Goal: Task Accomplishment & Management: Manage account settings

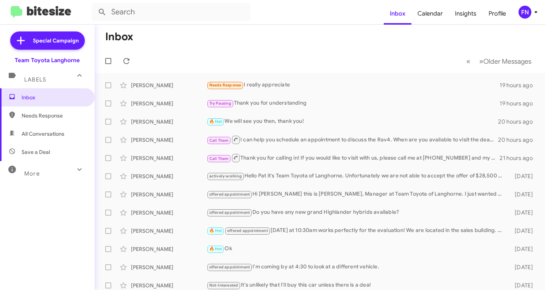
click at [31, 132] on span "All Conversations" at bounding box center [43, 134] width 43 height 8
type input "in:all-conversations"
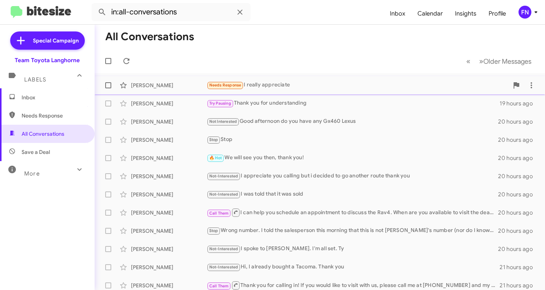
click at [200, 84] on div "[PERSON_NAME]" at bounding box center [169, 85] width 76 height 8
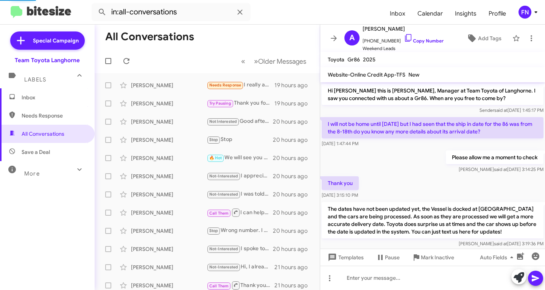
scroll to position [108, 0]
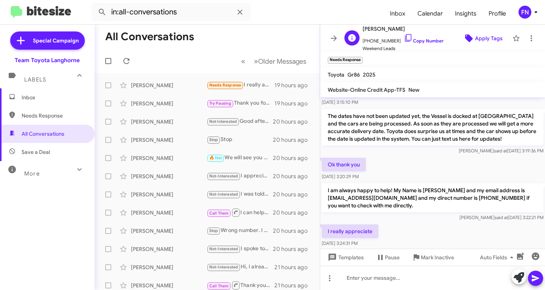
click at [475, 39] on span "Apply Tags" at bounding box center [489, 38] width 28 height 14
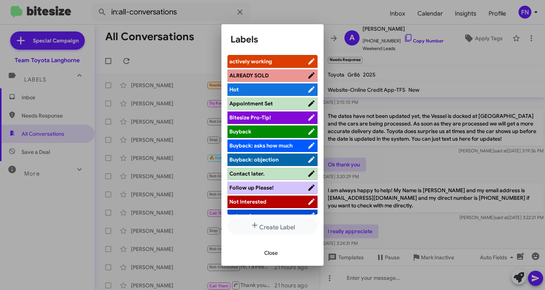
scroll to position [3, 0]
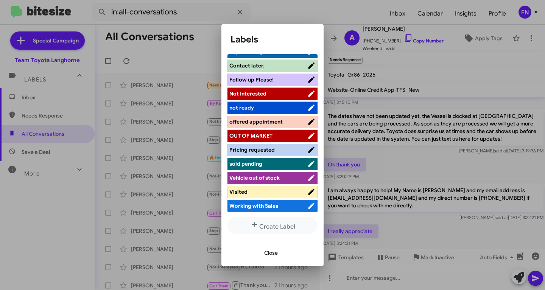
click at [270, 120] on span "offered appointment" at bounding box center [255, 121] width 53 height 7
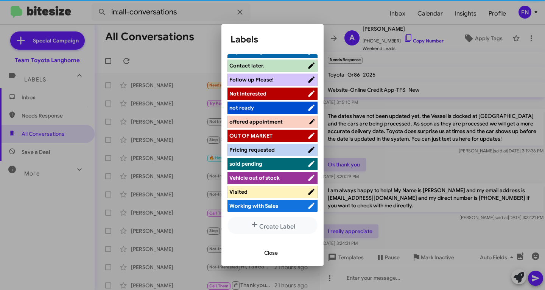
scroll to position [107, 0]
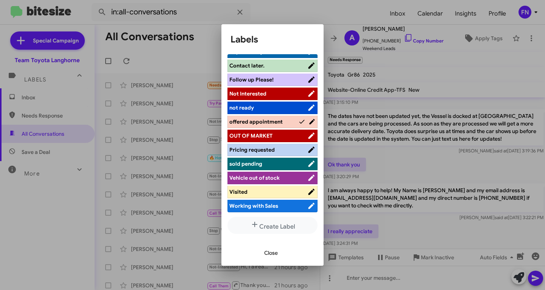
click at [275, 257] on span "Close" at bounding box center [271, 253] width 14 height 14
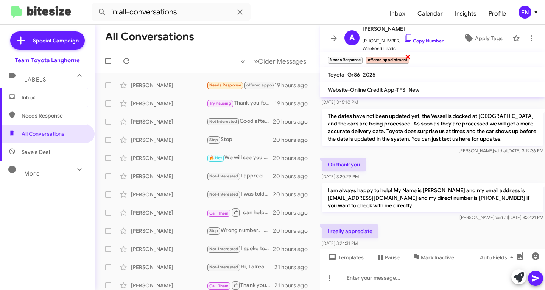
click at [365, 59] on div "offered appointment ×" at bounding box center [387, 59] width 46 height 9
click at [362, 57] on span "×" at bounding box center [362, 56] width 6 height 9
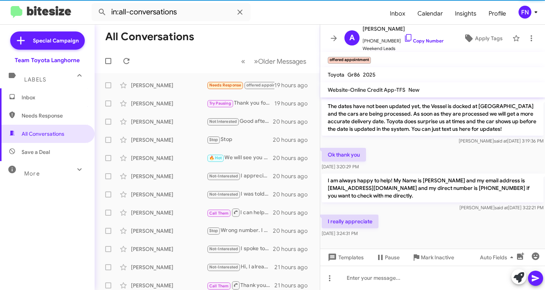
scroll to position [123, 0]
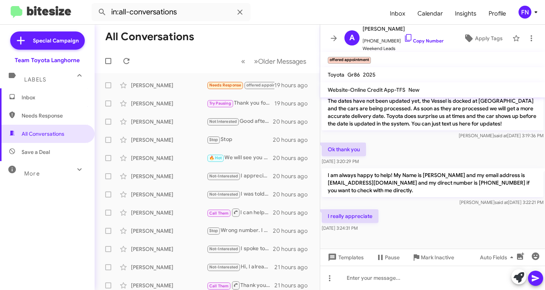
click at [47, 96] on span "Inbox" at bounding box center [54, 98] width 64 height 8
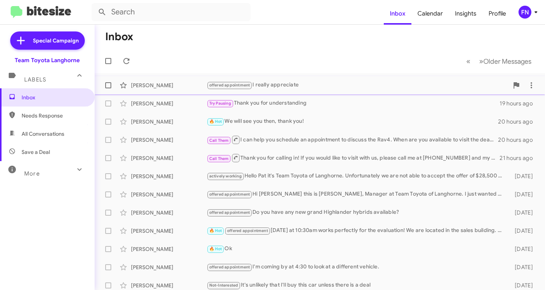
click at [289, 83] on div "offered appointment I really appreciate" at bounding box center [358, 85] width 302 height 9
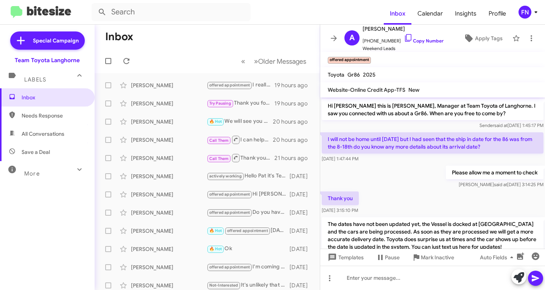
drag, startPoint x: 505, startPoint y: 145, endPoint x: 325, endPoint y: 137, distance: 180.1
click at [325, 137] on p "I will not be home until [DATE] but I had seen that the ship in date for the 86…" at bounding box center [433, 142] width 222 height 21
copy p "I will not be home until [DATE] but I had seen that the ship in date for the 86…"
